Goal: Task Accomplishment & Management: Complete application form

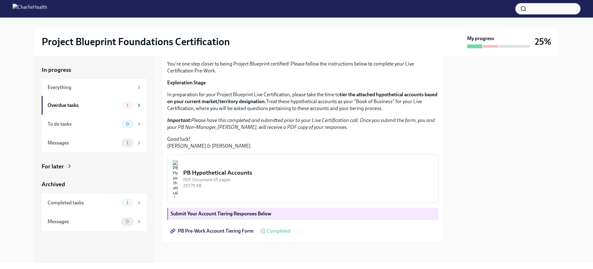
scroll to position [64, 0]
click at [132, 104] on span "1" at bounding box center [127, 105] width 9 height 5
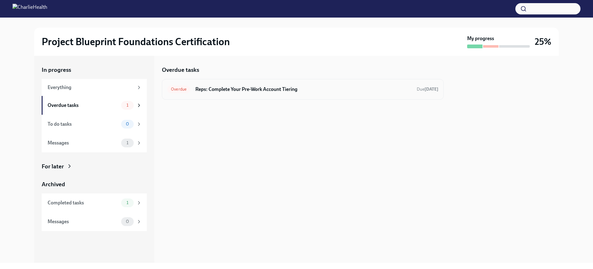
click at [271, 91] on h6 "Reps: Complete Your Pre-Work Account Tiering" at bounding box center [303, 89] width 216 height 7
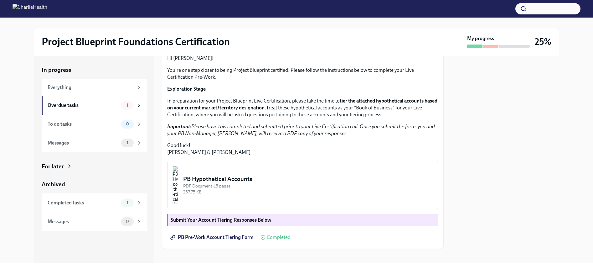
scroll to position [119, 0]
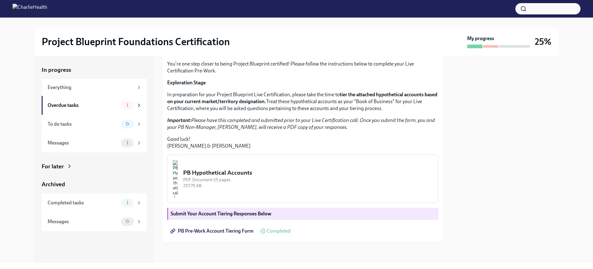
click at [243, 213] on strong "Submit Your Account Tiering Responses Below" at bounding box center [221, 214] width 101 height 6
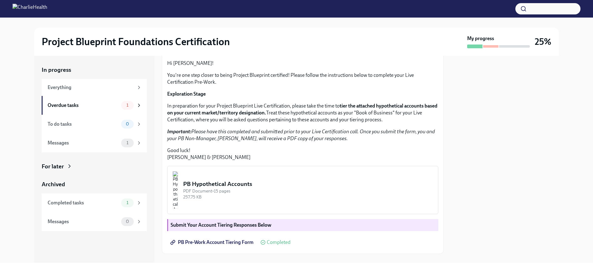
scroll to position [0, 0]
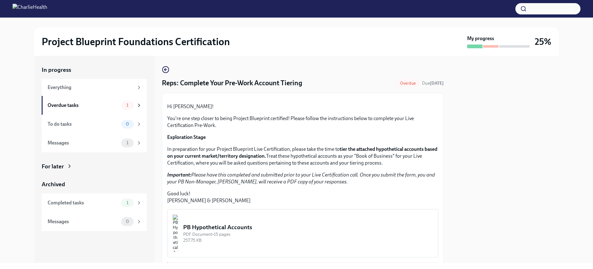
click at [231, 98] on div at bounding box center [302, 98] width 271 height 0
click at [99, 123] on div "To do tasks" at bounding box center [83, 124] width 71 height 7
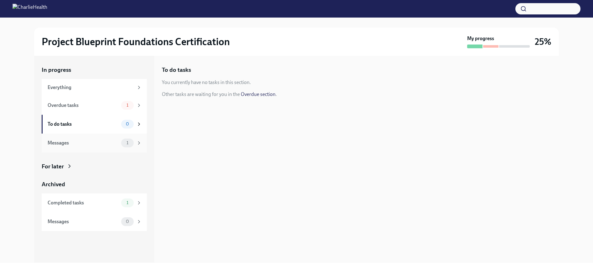
click at [96, 141] on div "Messages" at bounding box center [83, 142] width 71 height 7
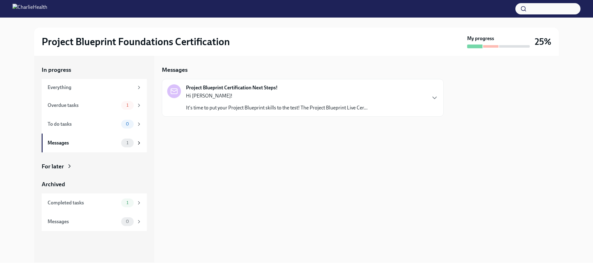
click at [382, 103] on div "Project Blueprint Certification Next Steps! Hi [PERSON_NAME]! It's time to put …" at bounding box center [302, 97] width 271 height 27
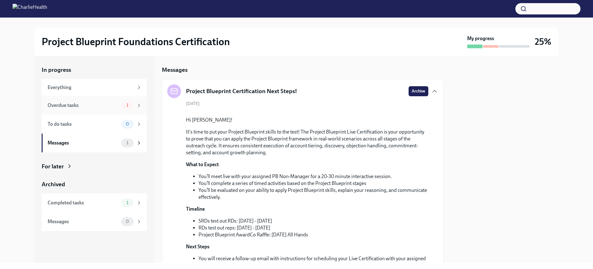
click at [63, 103] on div "Overdue tasks" at bounding box center [83, 105] width 71 height 7
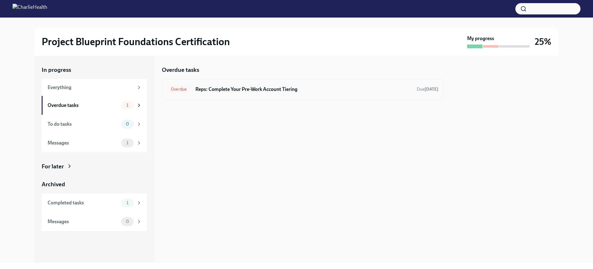
click at [172, 90] on span "Overdue" at bounding box center [178, 89] width 23 height 5
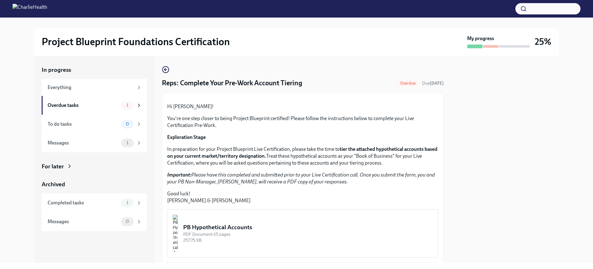
click at [309, 98] on button "Zoom image" at bounding box center [303, 98] width 68 height 0
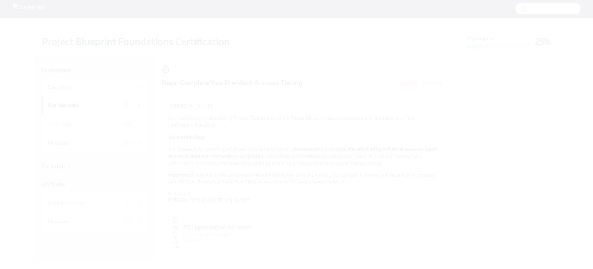
click at [143, 153] on button "Unzoom image" at bounding box center [296, 134] width 593 height 269
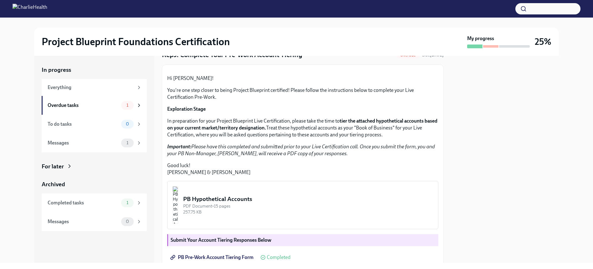
scroll to position [114, 0]
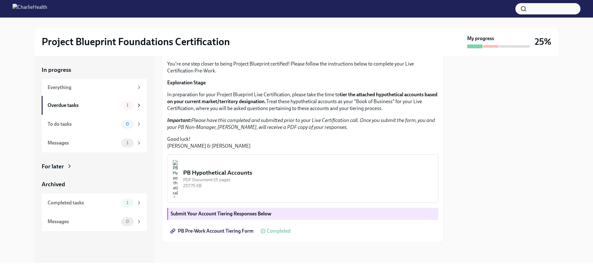
click at [261, 169] on button "PB Hypothetical Accounts PDF Document • 15 pages 257.75 KB" at bounding box center [302, 178] width 271 height 48
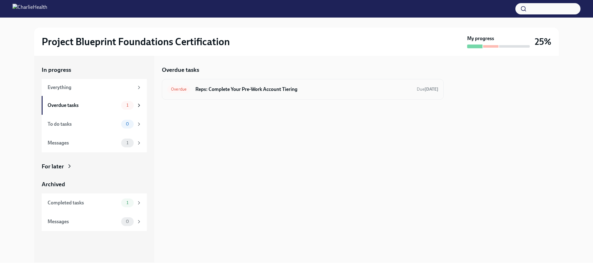
click at [328, 85] on div "Overdue Reps: Complete Your Pre-Work Account Tiering Due [DATE]" at bounding box center [302, 89] width 271 height 10
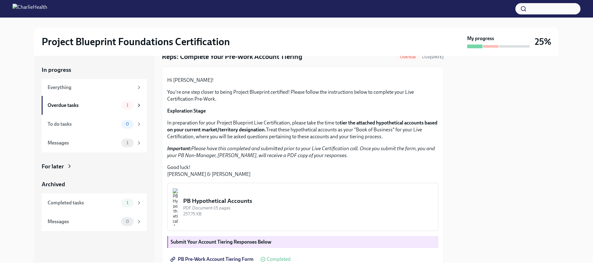
scroll to position [55, 0]
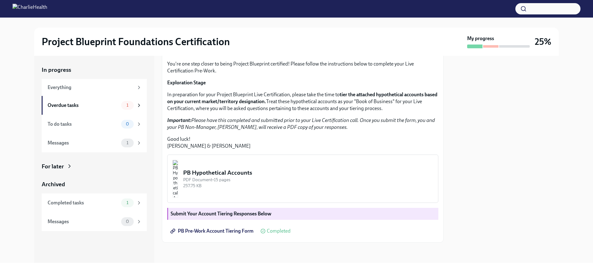
drag, startPoint x: 194, startPoint y: 182, endPoint x: 391, endPoint y: 191, distance: 197.3
click at [391, 131] on p "Important: Please have this completed and submitted prior to your Live Certific…" at bounding box center [302, 124] width 271 height 14
click at [486, 192] on div at bounding box center [505, 159] width 108 height 207
